Goal: Task Accomplishment & Management: Manage account settings

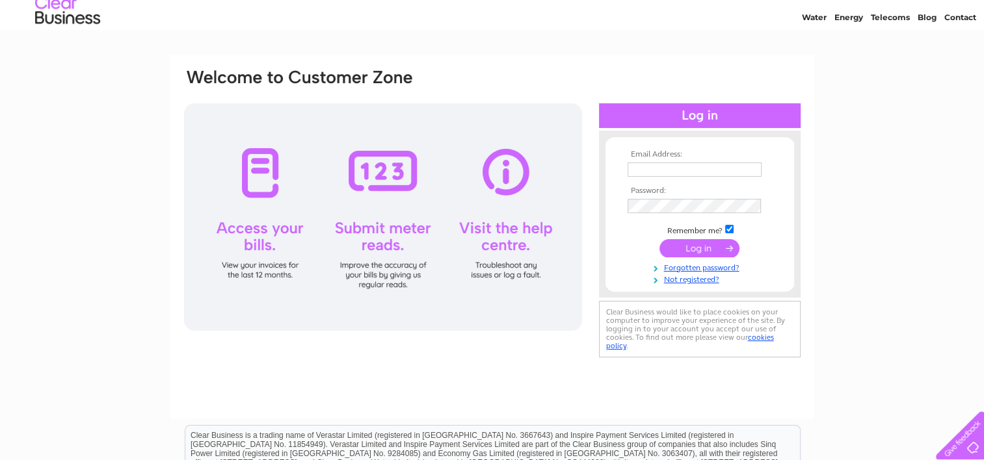
scroll to position [65, 0]
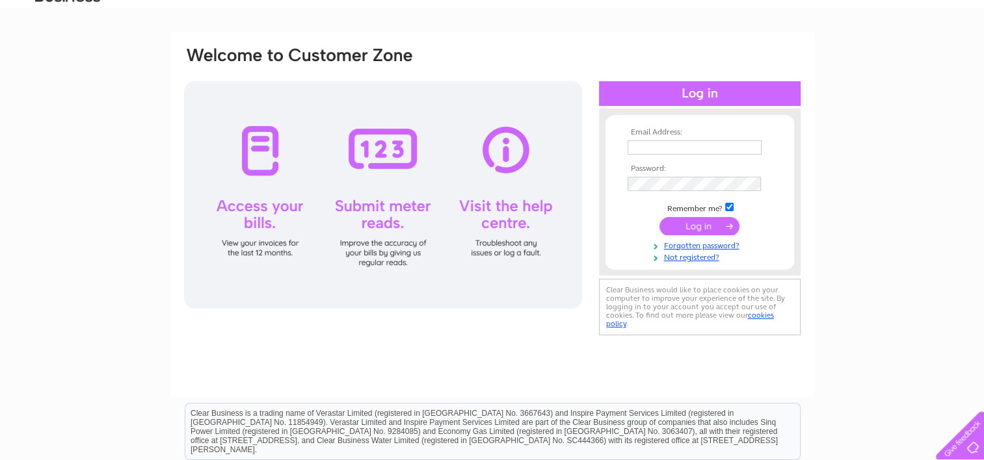
type input "alex-riley@live.co.uk"
click at [702, 226] on input "submit" at bounding box center [699, 226] width 80 height 18
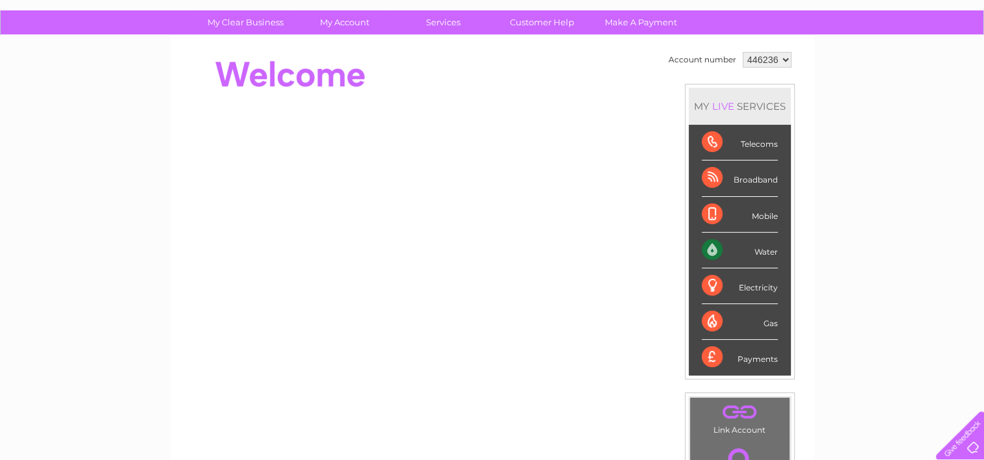
scroll to position [49, 0]
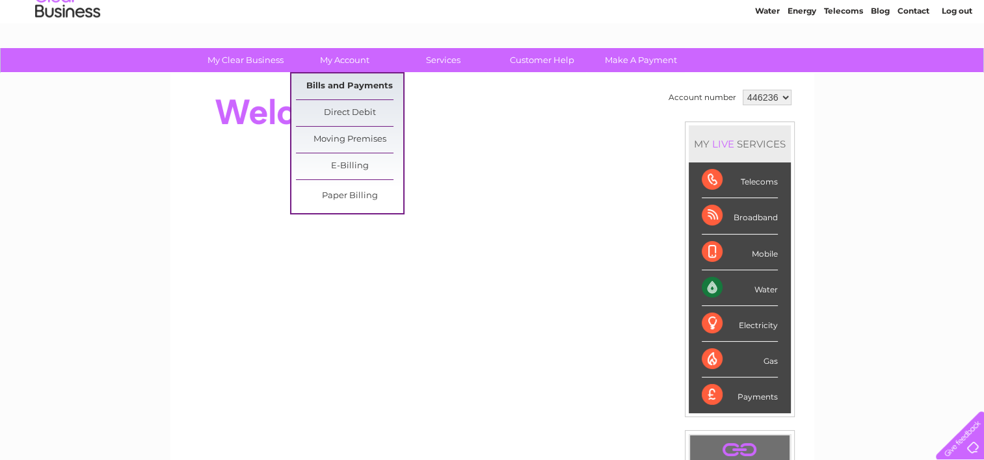
click at [334, 83] on link "Bills and Payments" at bounding box center [349, 86] width 107 height 26
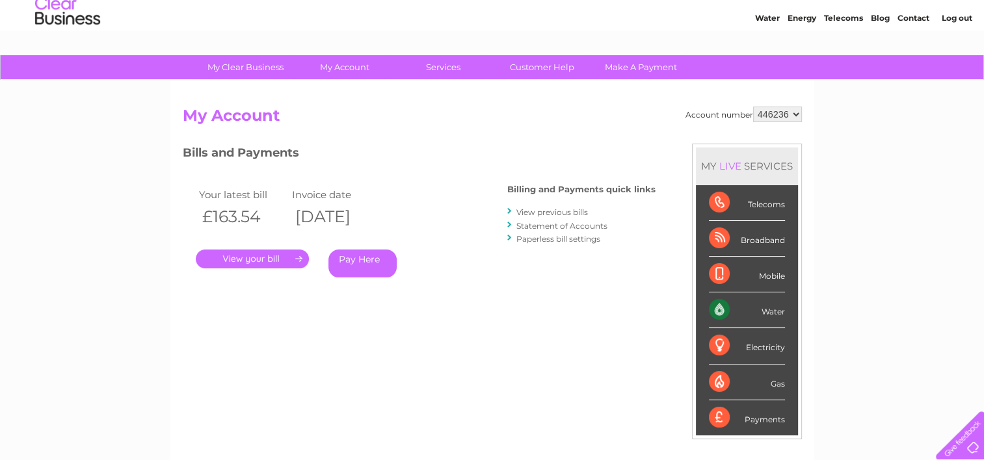
scroll to position [65, 0]
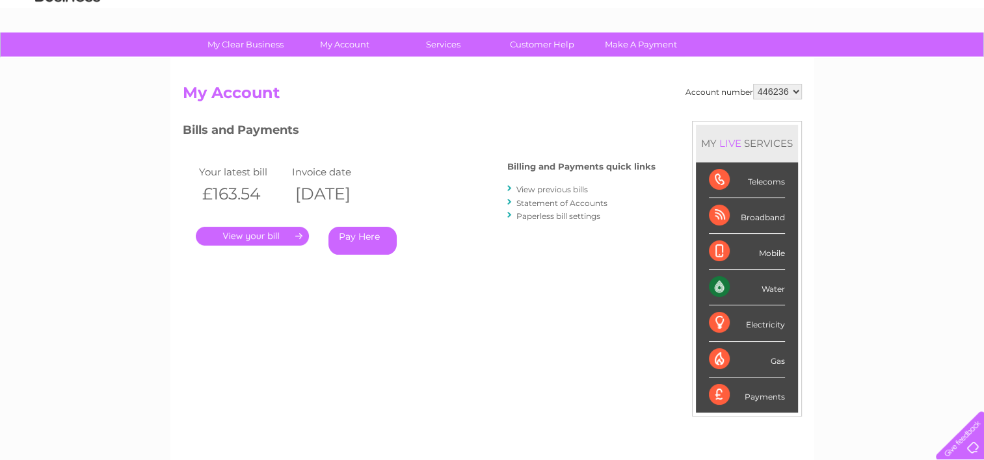
click at [253, 233] on link "." at bounding box center [252, 236] width 113 height 19
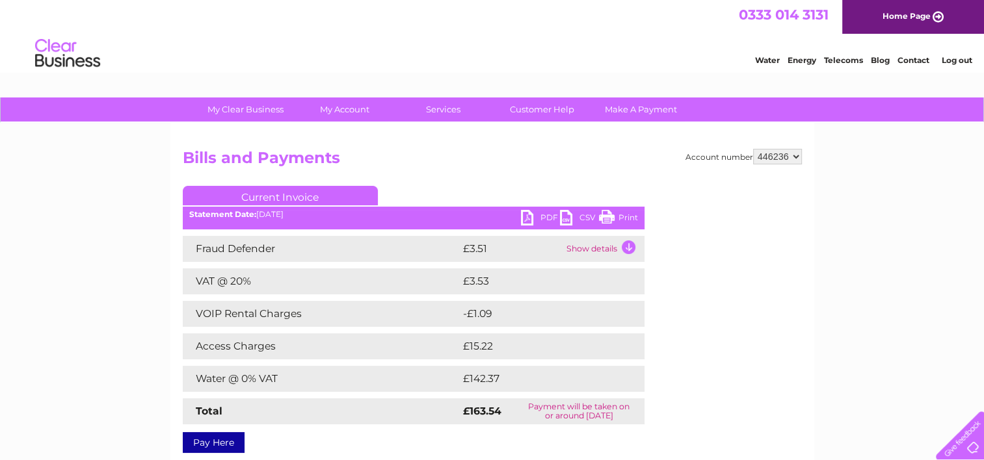
click at [952, 60] on link "Log out" at bounding box center [956, 60] width 31 height 10
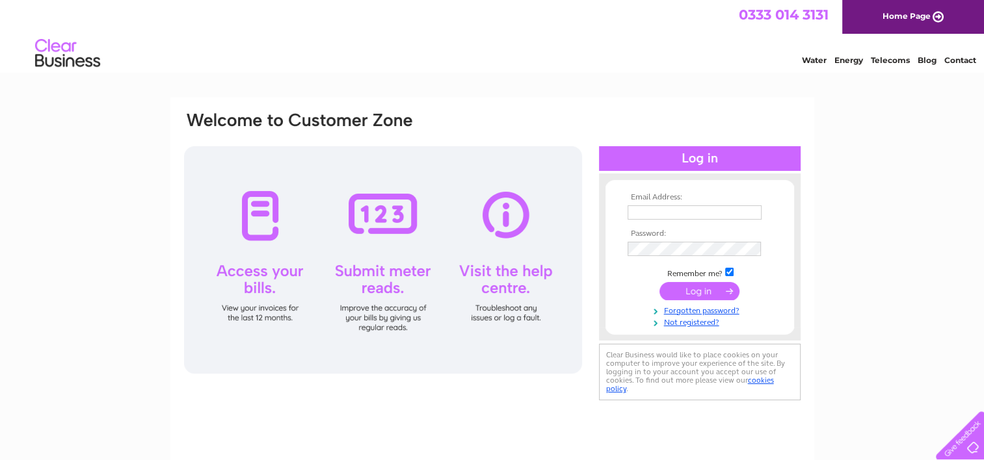
type input "alex-riley@live.co.uk"
click at [856, 216] on div "Email Address: alex-riley@live.co.uk Password: Forgotten password?" at bounding box center [492, 391] width 984 height 587
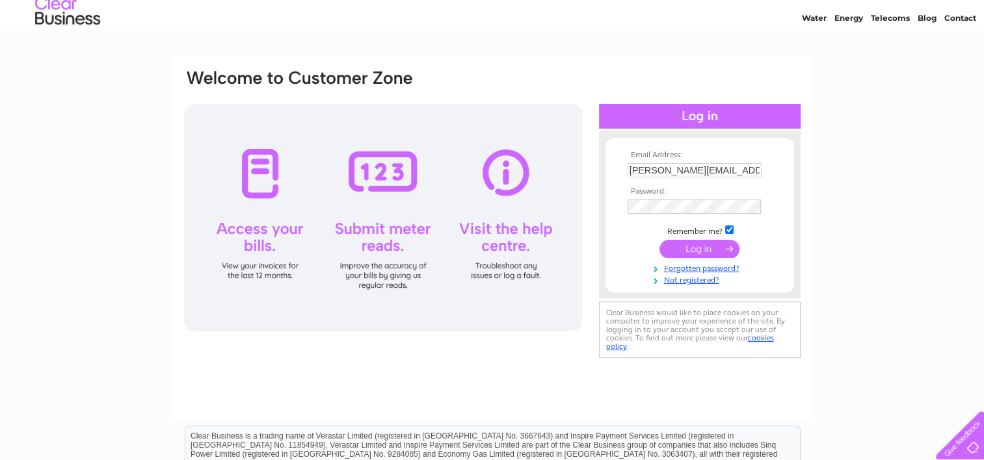
scroll to position [65, 0]
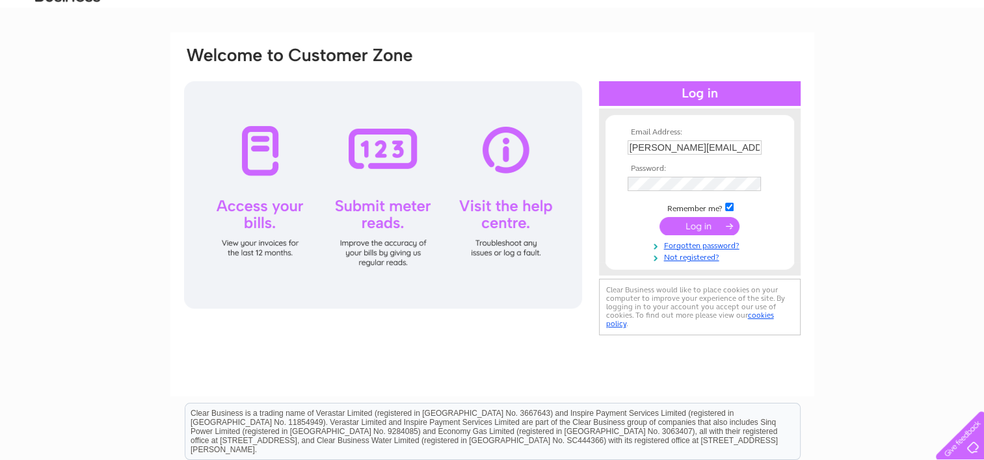
click at [700, 223] on input "submit" at bounding box center [699, 226] width 80 height 18
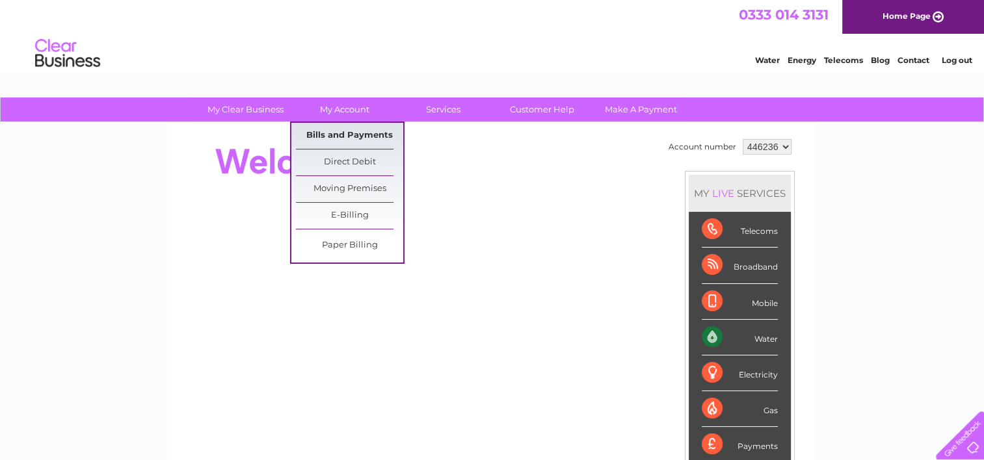
click at [341, 133] on link "Bills and Payments" at bounding box center [349, 136] width 107 height 26
click at [352, 133] on link "Bills and Payments" at bounding box center [349, 136] width 107 height 26
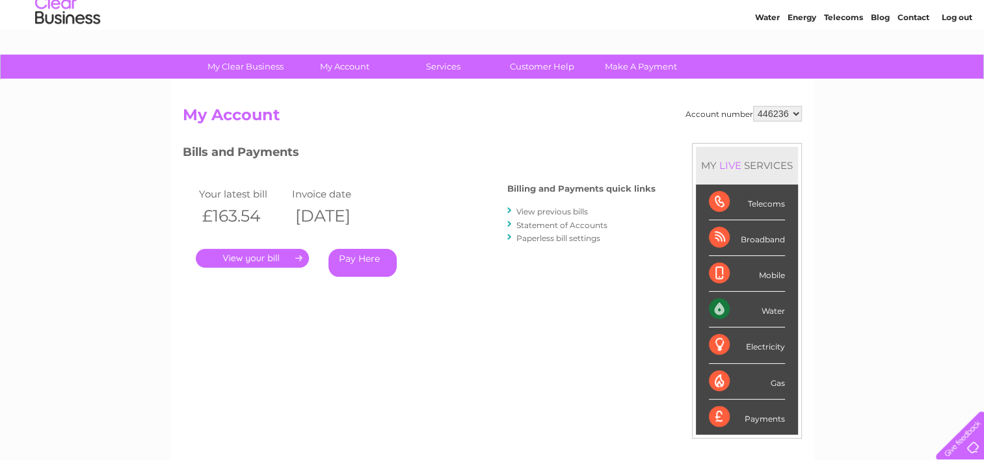
scroll to position [65, 0]
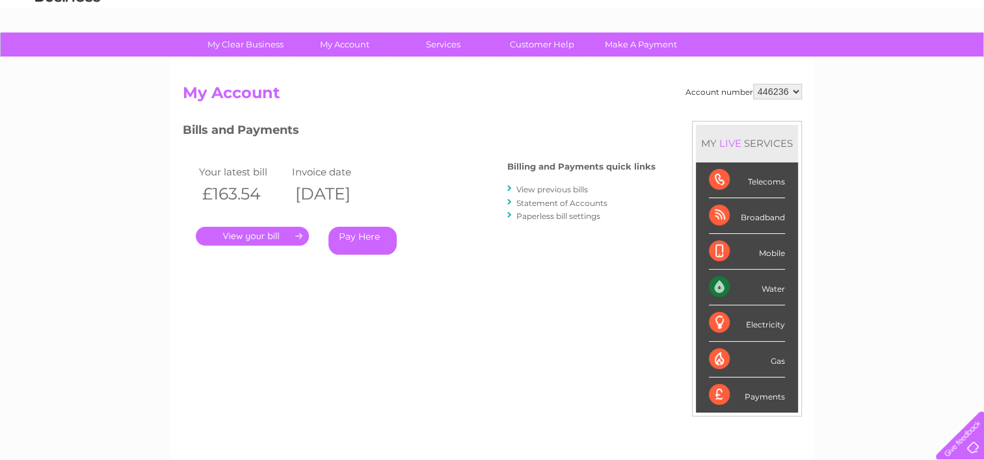
click at [240, 233] on link "." at bounding box center [252, 236] width 113 height 19
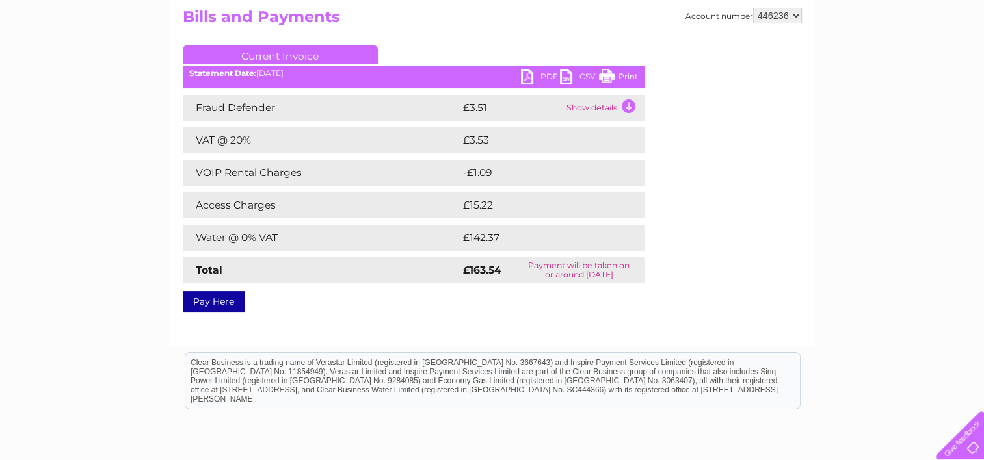
scroll to position [128, 0]
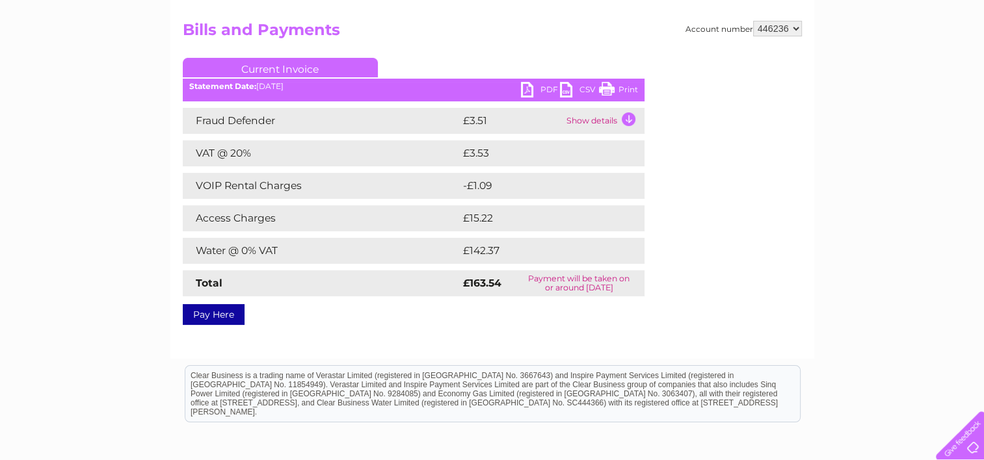
click at [528, 88] on link "PDF" at bounding box center [540, 91] width 39 height 19
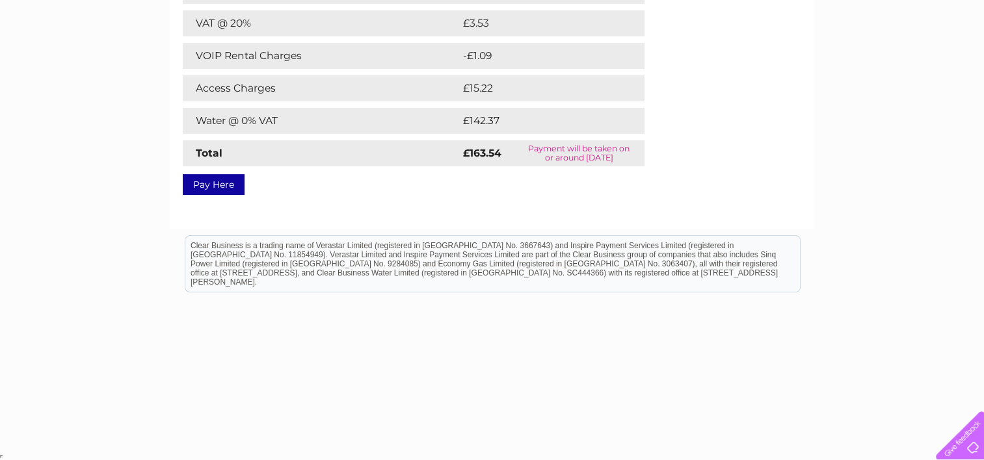
scroll to position [0, 0]
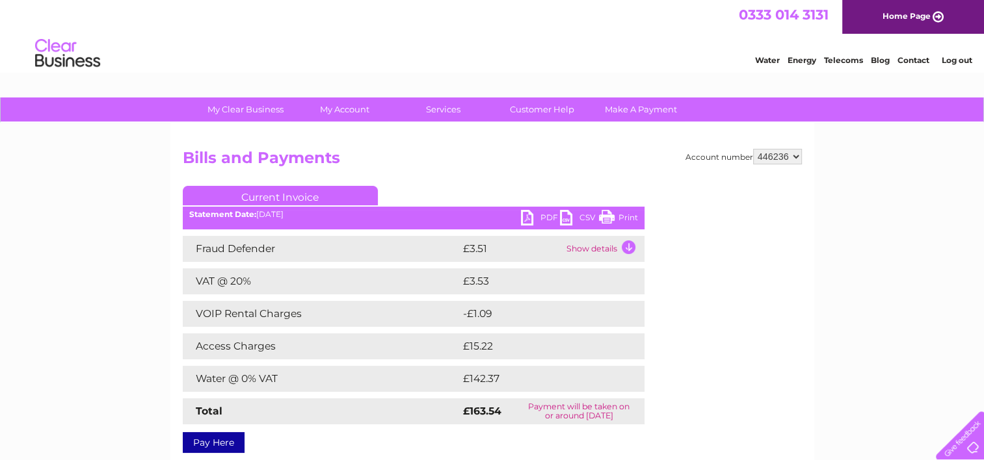
click at [950, 56] on link "Log out" at bounding box center [956, 60] width 31 height 10
